Goal: Find specific page/section: Find specific page/section

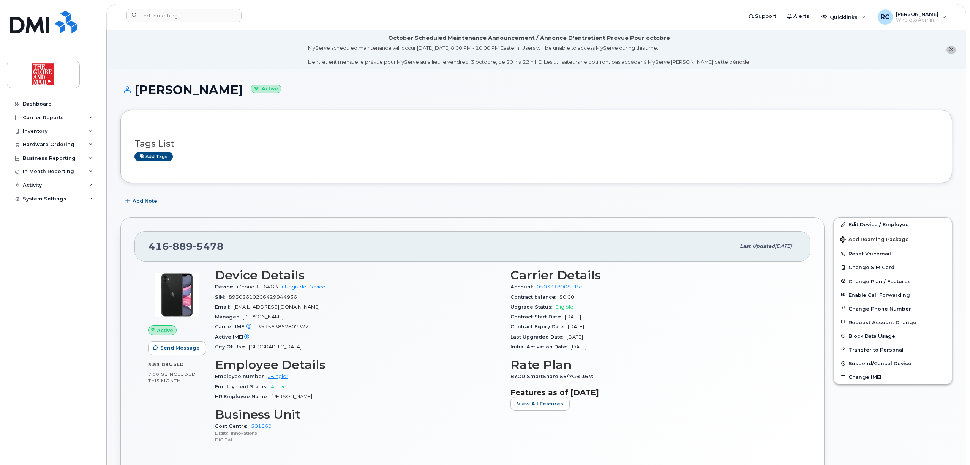
scroll to position [101, 0]
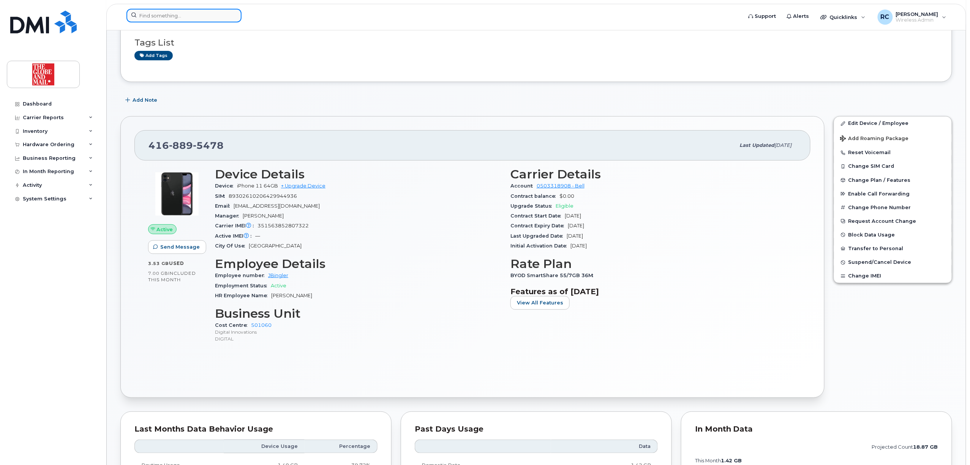
click at [177, 14] on input at bounding box center [184, 16] width 115 height 14
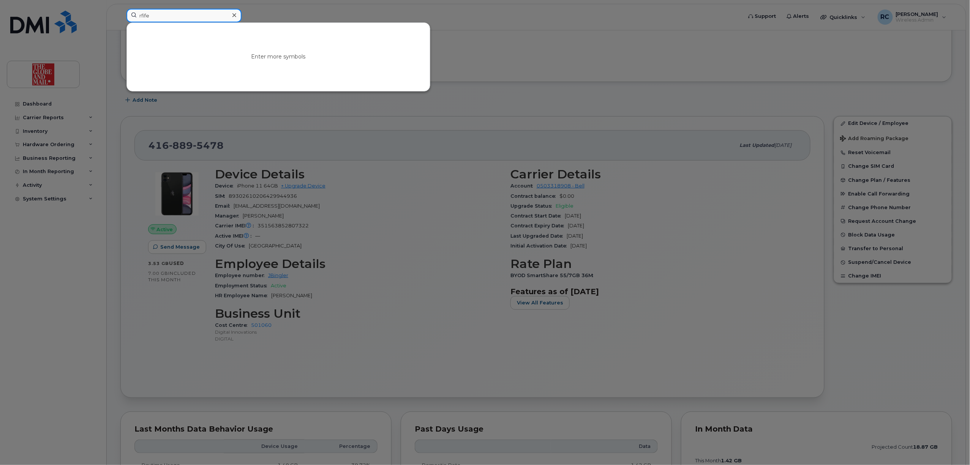
type input "rfife"
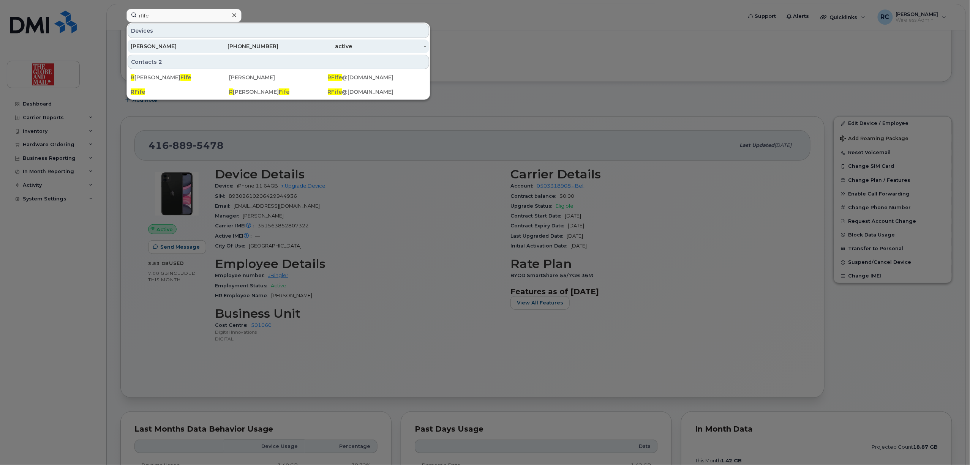
click at [245, 46] on div "[PHONE_NUMBER]" at bounding box center [242, 47] width 74 height 8
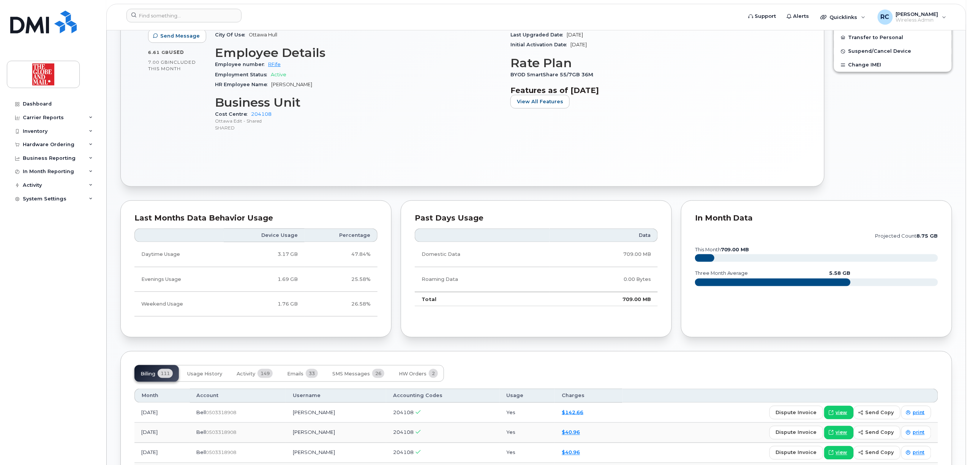
scroll to position [456, 0]
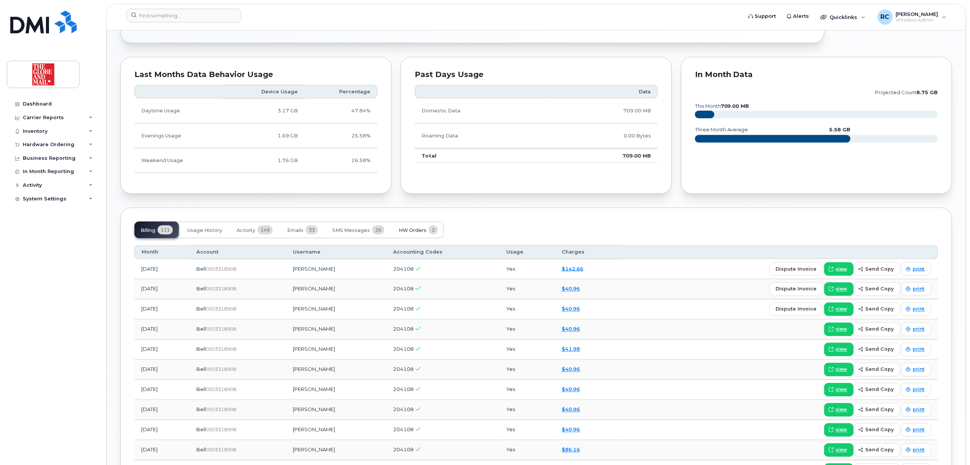
click at [422, 230] on span "HW Orders" at bounding box center [413, 231] width 28 height 6
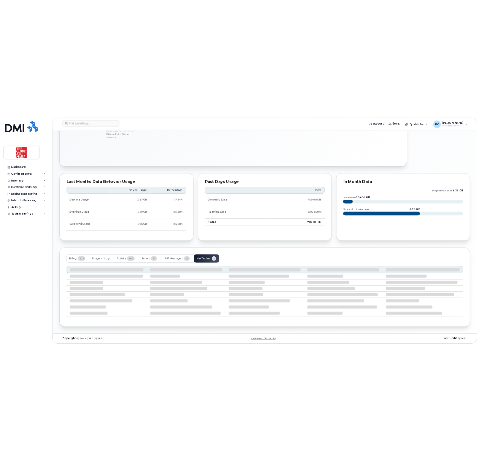
scroll to position [379, 0]
